Goal: Transaction & Acquisition: Purchase product/service

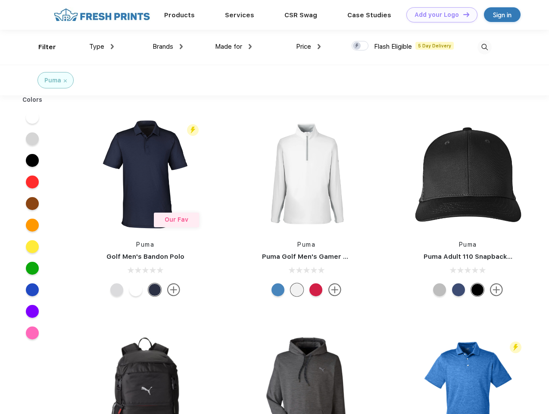
click at [439, 15] on link "Add your Logo Design Tool" at bounding box center [441, 14] width 71 height 15
click at [0, 0] on div "Design Tool" at bounding box center [0, 0] width 0 height 0
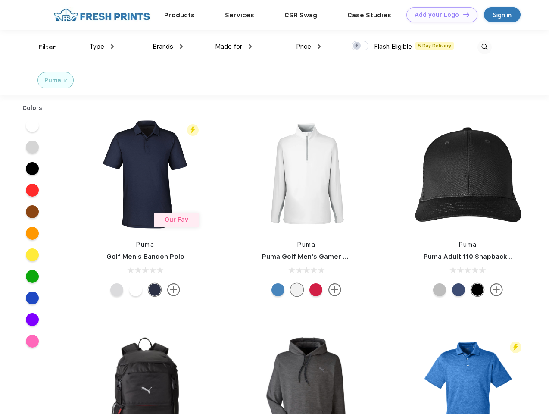
click at [462, 14] on link "Add your Logo Design Tool" at bounding box center [441, 14] width 71 height 15
click at [41, 47] on div "Filter" at bounding box center [47, 47] width 18 height 10
click at [102, 47] on span "Type" at bounding box center [96, 47] width 15 height 8
click at [168, 47] on span "Brands" at bounding box center [163, 47] width 21 height 8
click at [234, 47] on span "Made for" at bounding box center [228, 47] width 27 height 8
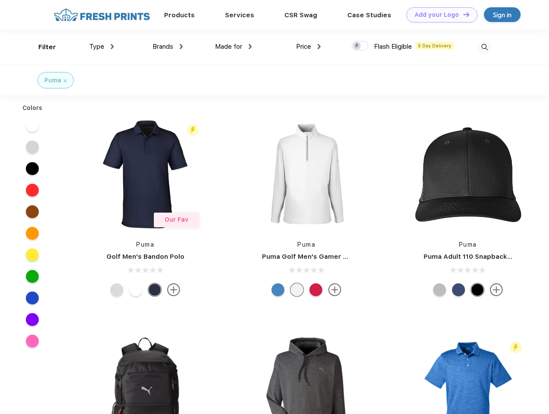
click at [309, 47] on span "Price" at bounding box center [303, 47] width 15 height 8
click at [360, 46] on div at bounding box center [360, 45] width 17 height 9
click at [357, 46] on input "checkbox" at bounding box center [355, 44] width 6 height 6
click at [484, 47] on img at bounding box center [484, 47] width 14 height 14
